Goal: Transaction & Acquisition: Obtain resource

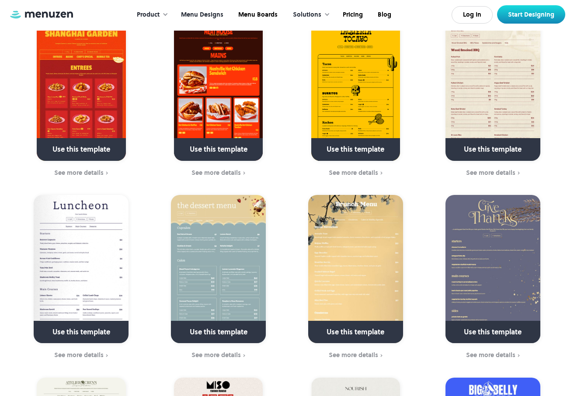
scroll to position [280, 0]
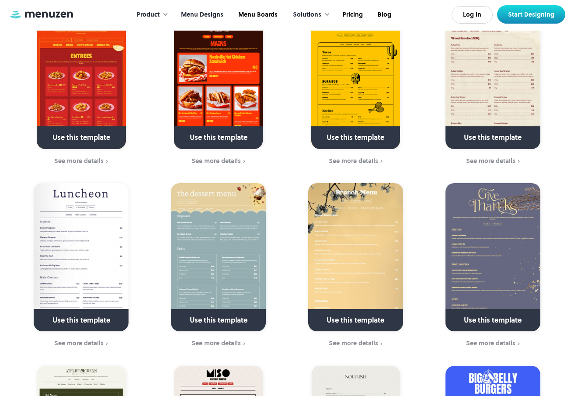
click at [105, 239] on img at bounding box center [81, 257] width 95 height 148
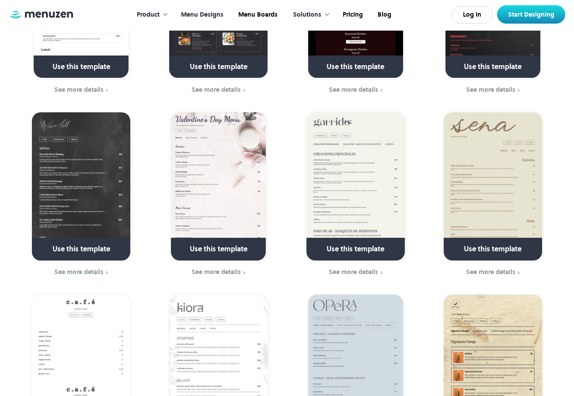
scroll to position [899, 0]
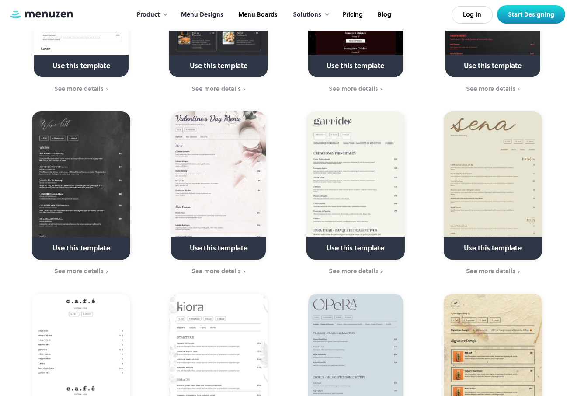
click at [103, 241] on link at bounding box center [81, 252] width 126 height 22
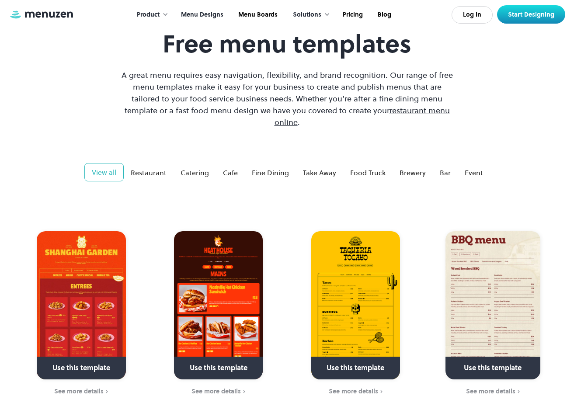
scroll to position [0, 0]
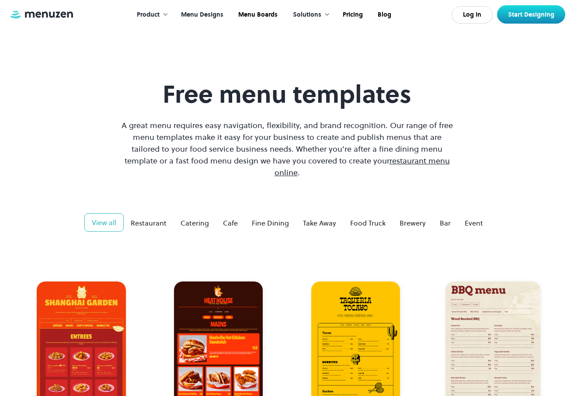
click at [150, 14] on div "Product" at bounding box center [148, 15] width 23 height 10
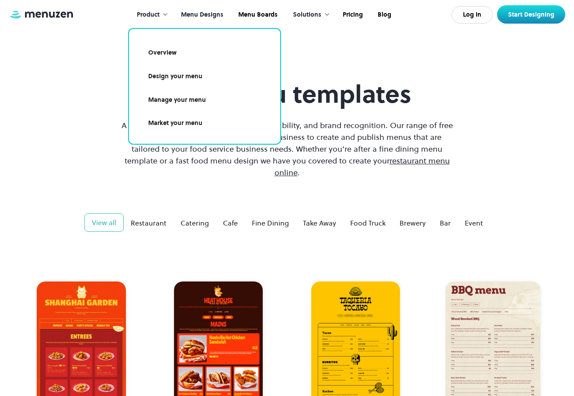
click at [162, 51] on link "Overview" at bounding box center [204, 53] width 130 height 20
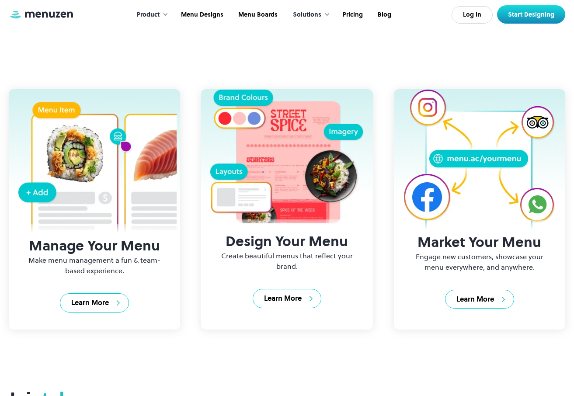
scroll to position [226, 0]
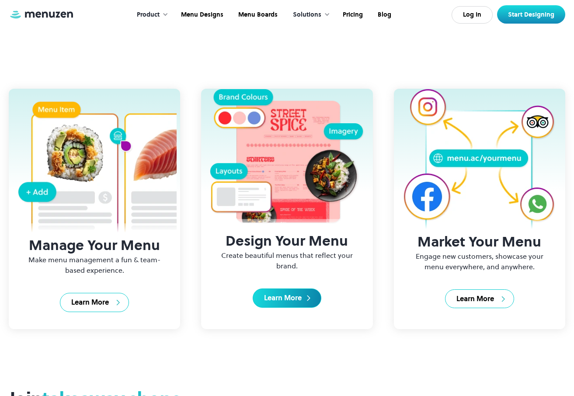
click at [272, 299] on div "Learn More" at bounding box center [283, 298] width 38 height 10
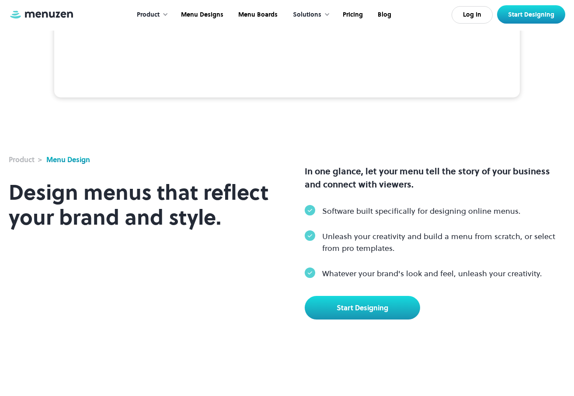
scroll to position [221, 0]
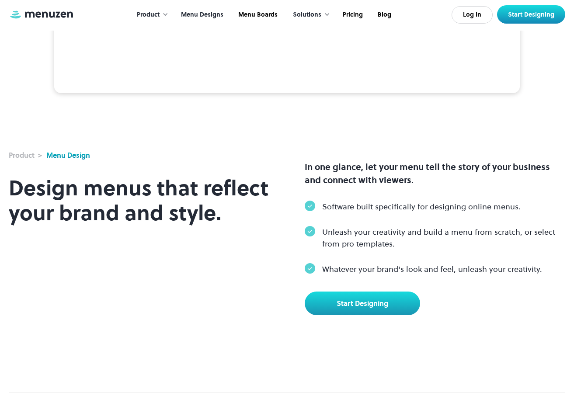
click at [211, 17] on link "Menu Designs" at bounding box center [201, 14] width 57 height 27
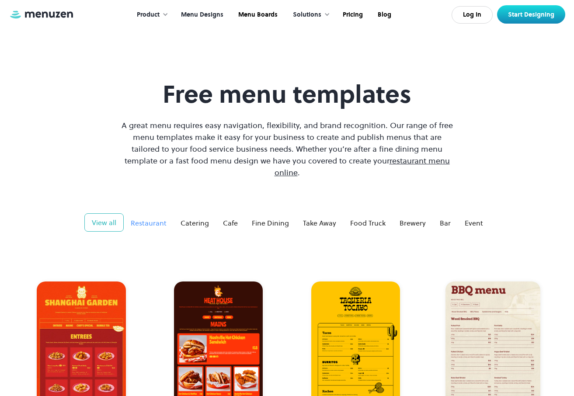
click at [159, 218] on div "Restaurant" at bounding box center [149, 223] width 36 height 10
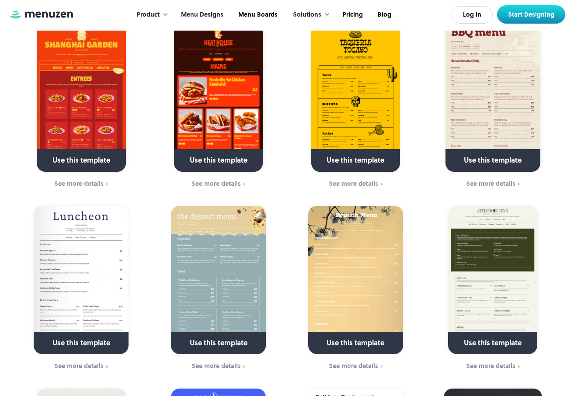
scroll to position [259, 0]
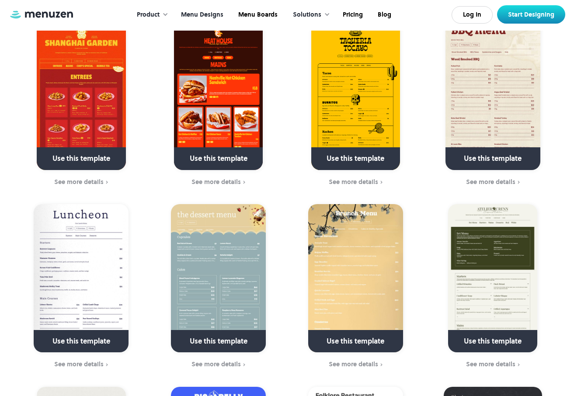
click at [121, 239] on img at bounding box center [81, 278] width 95 height 148
click at [104, 334] on link at bounding box center [81, 345] width 126 height 22
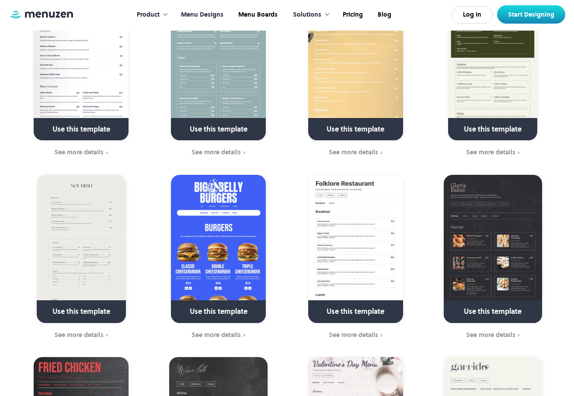
scroll to position [472, 0]
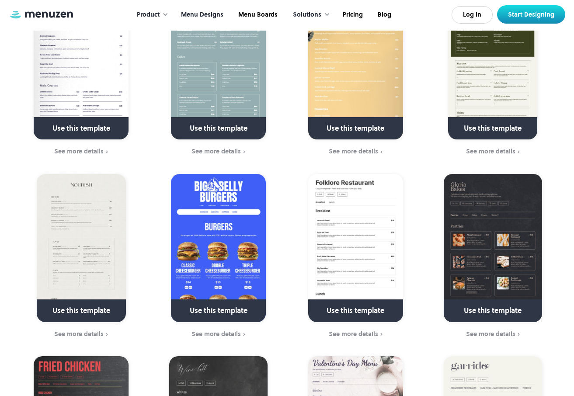
click at [109, 303] on link at bounding box center [81, 314] width 126 height 22
